Goal: Use online tool/utility

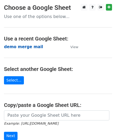
click at [14, 47] on strong "demo merge mail" at bounding box center [23, 47] width 39 height 5
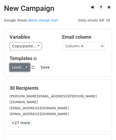
click at [24, 71] on link "Load..." at bounding box center [20, 67] width 20 height 8
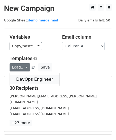
click at [24, 77] on link "DevOps Engineer" at bounding box center [35, 79] width 50 height 8
